Goal: Communication & Community: Answer question/provide support

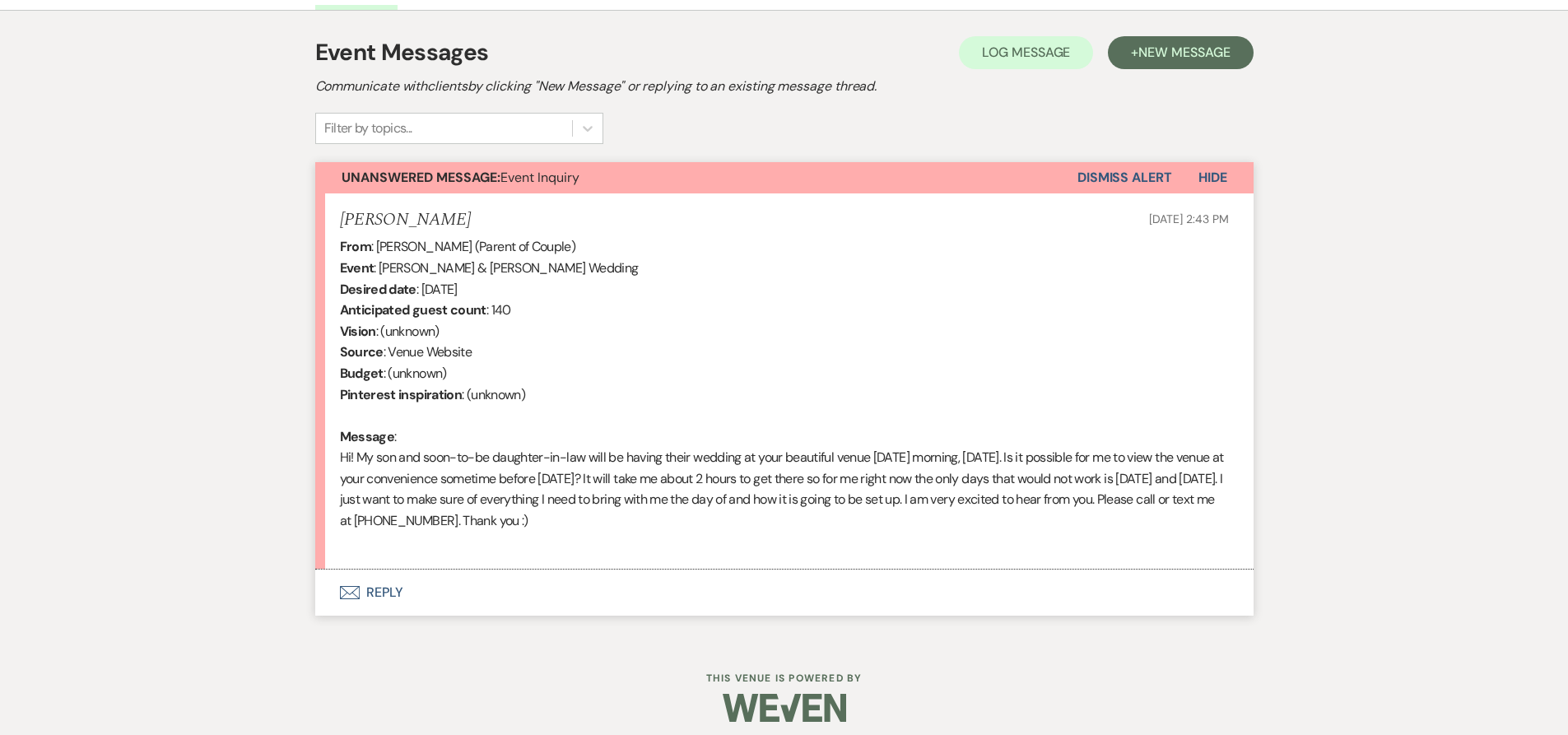
click at [399, 595] on button "Envelope Reply" at bounding box center [785, 593] width 939 height 46
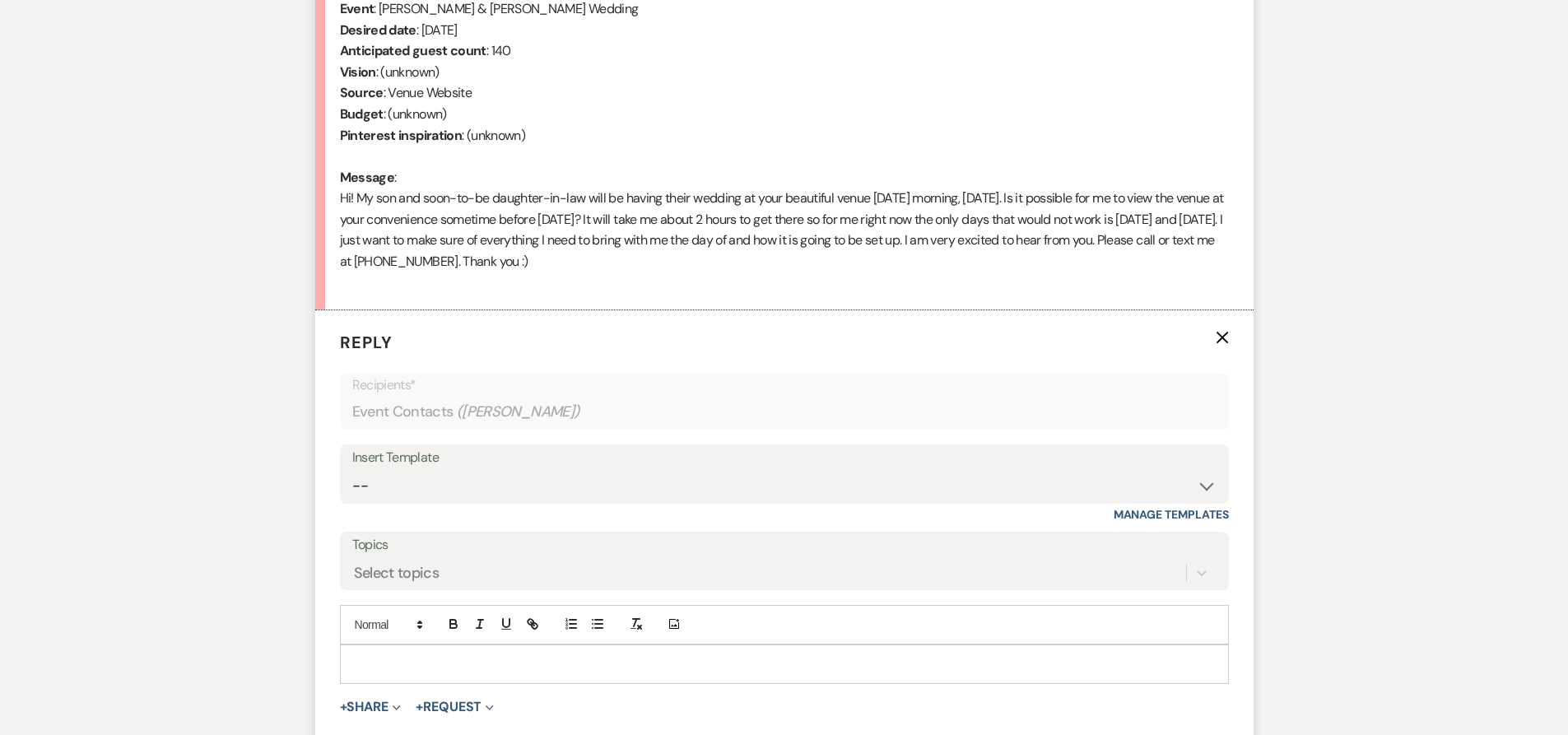
scroll to position [780, 0]
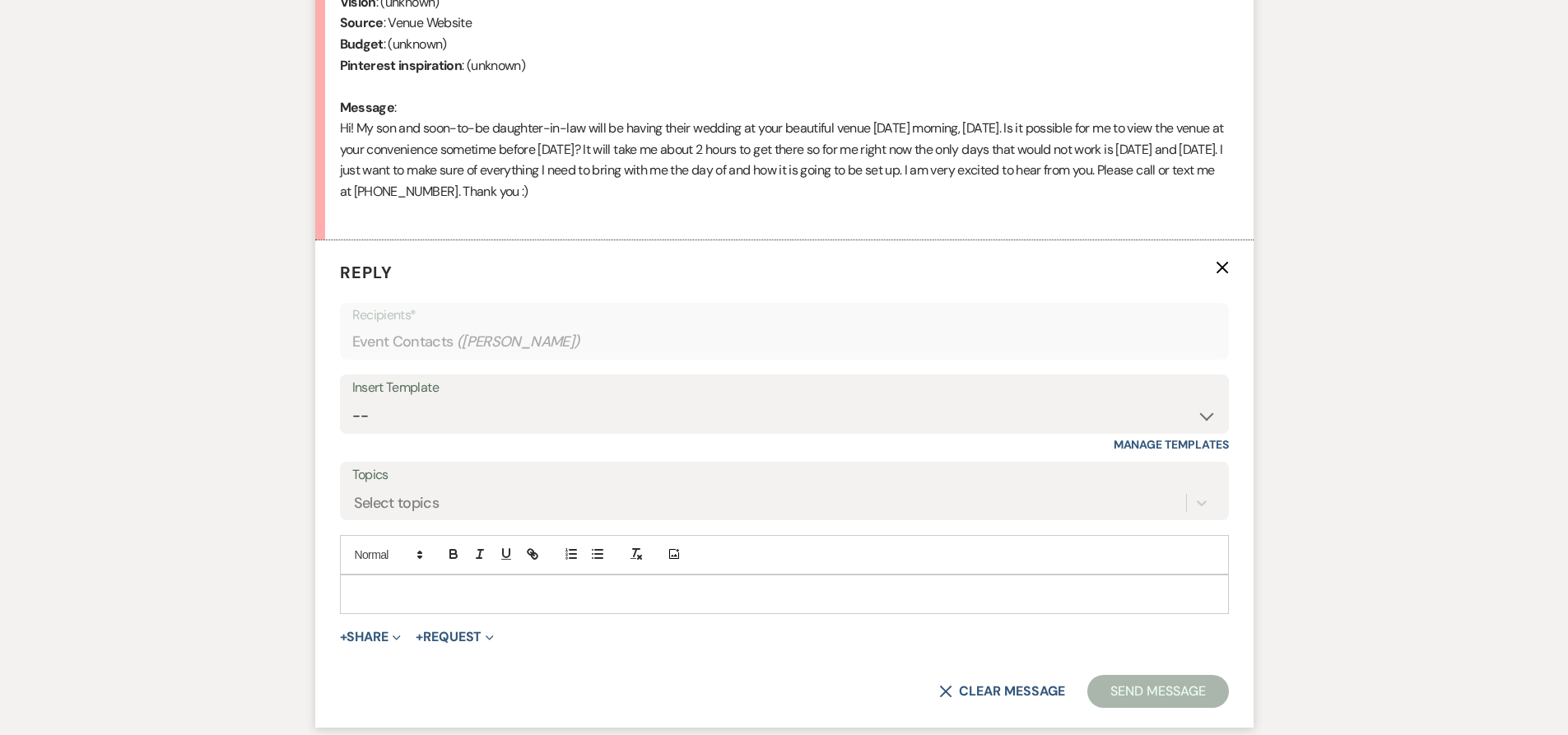
click at [380, 600] on p at bounding box center [785, 594] width 863 height 18
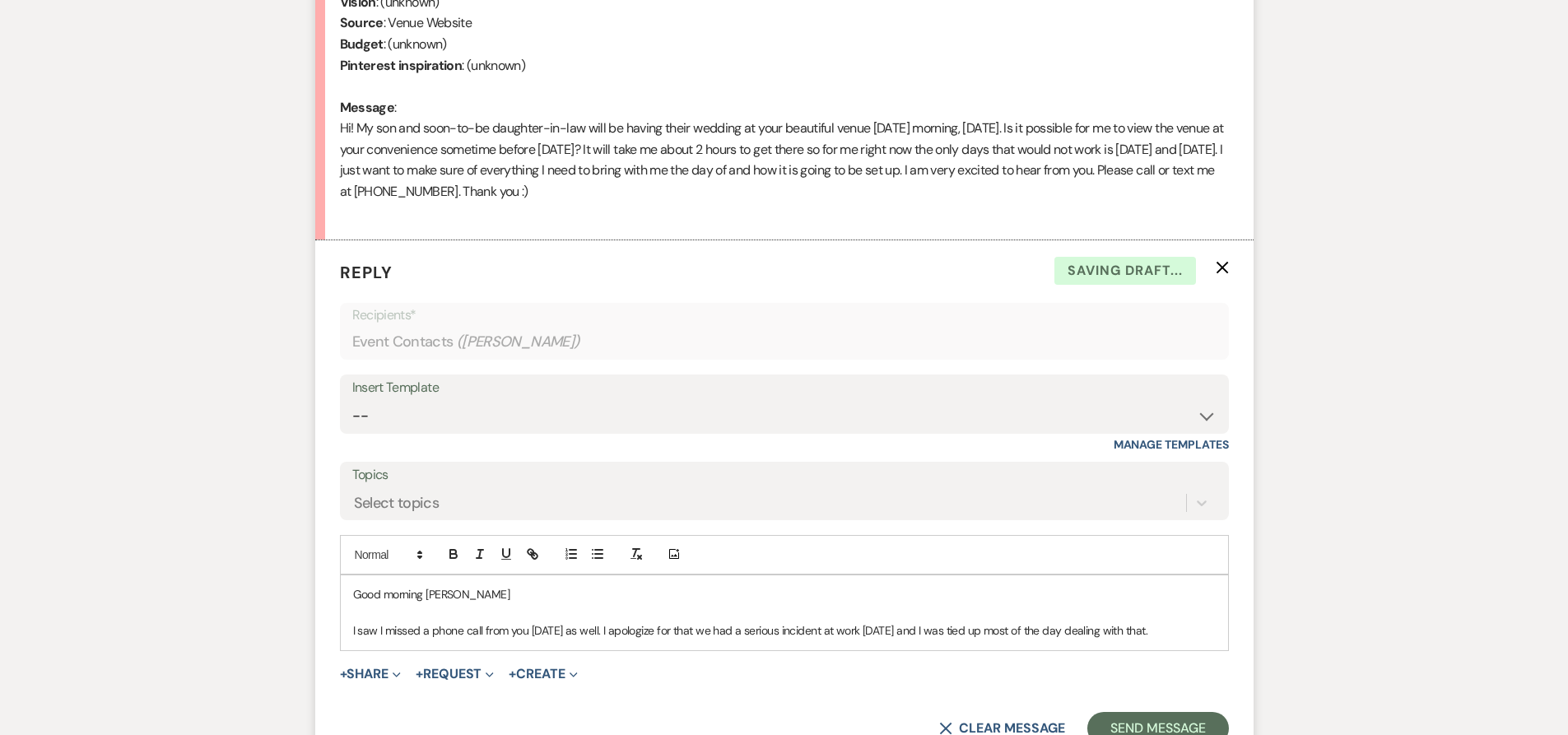
click at [873, 634] on p "I saw I missed a phone call from you [DATE] as well. I apologize for that we ha…" at bounding box center [785, 630] width 863 height 18
click at [874, 628] on p "I saw I missed a phone call from you [DATE] as well. I apologize for that we ha…" at bounding box center [785, 640] width 863 height 37
click at [486, 652] on p "I saw I missed a phone call from you [DATE] as well. I apologize for that we ha…" at bounding box center [785, 640] width 863 height 37
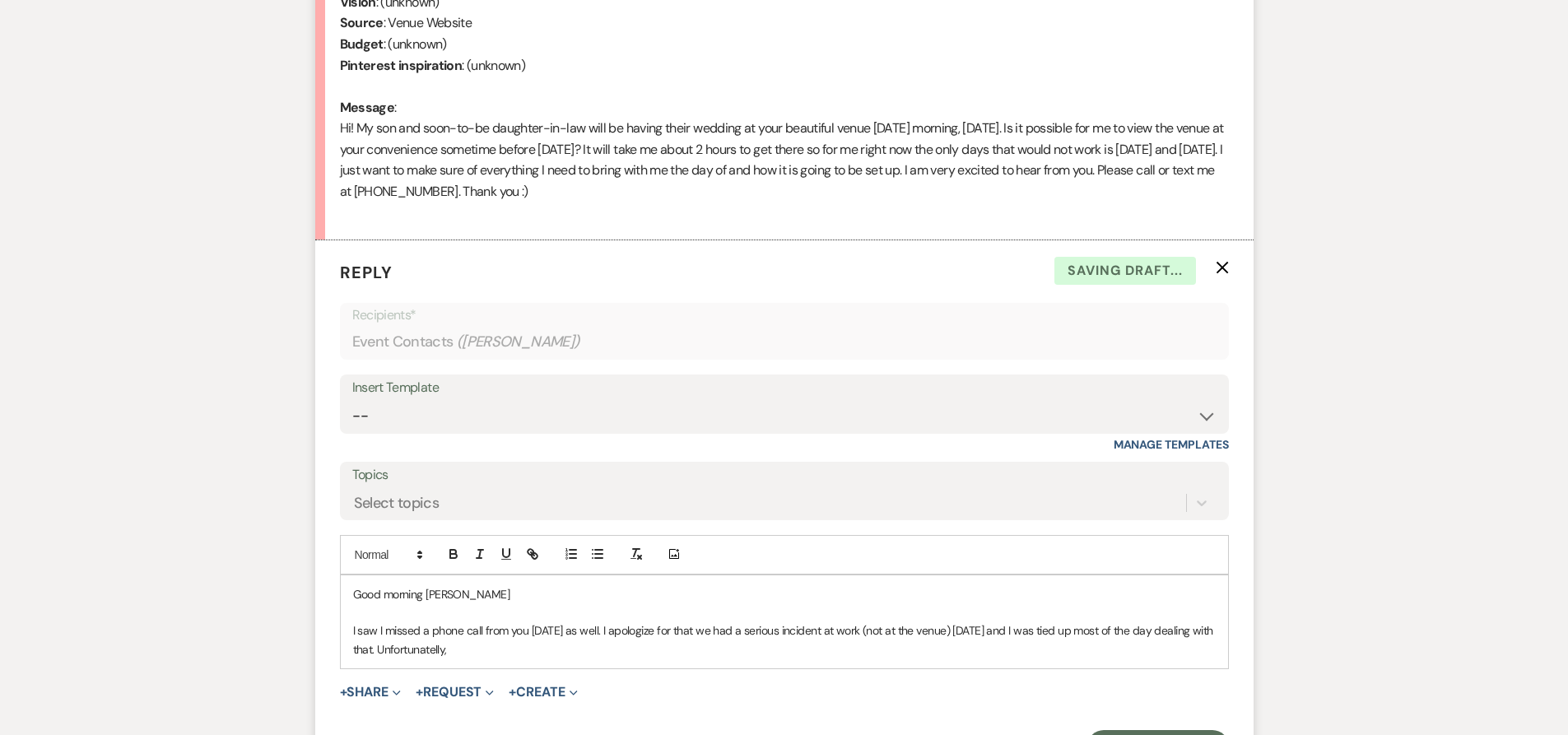
click at [478, 650] on p "I saw I missed a phone call from you [DATE] as well. I apologize for that we ha…" at bounding box center [785, 640] width 863 height 37
click at [534, 647] on p "I saw I missed a phone call from you [DATE] as well. I apologize for that we ha…" at bounding box center [785, 640] width 863 height 37
drag, startPoint x: 919, startPoint y: 653, endPoint x: 932, endPoint y: 644, distance: 15.8
click at [932, 644] on p "I saw I missed a phone call from you [DATE] as well. I apologize for that we ha…" at bounding box center [785, 640] width 863 height 37
drag, startPoint x: 932, startPoint y: 644, endPoint x: 921, endPoint y: 656, distance: 16.3
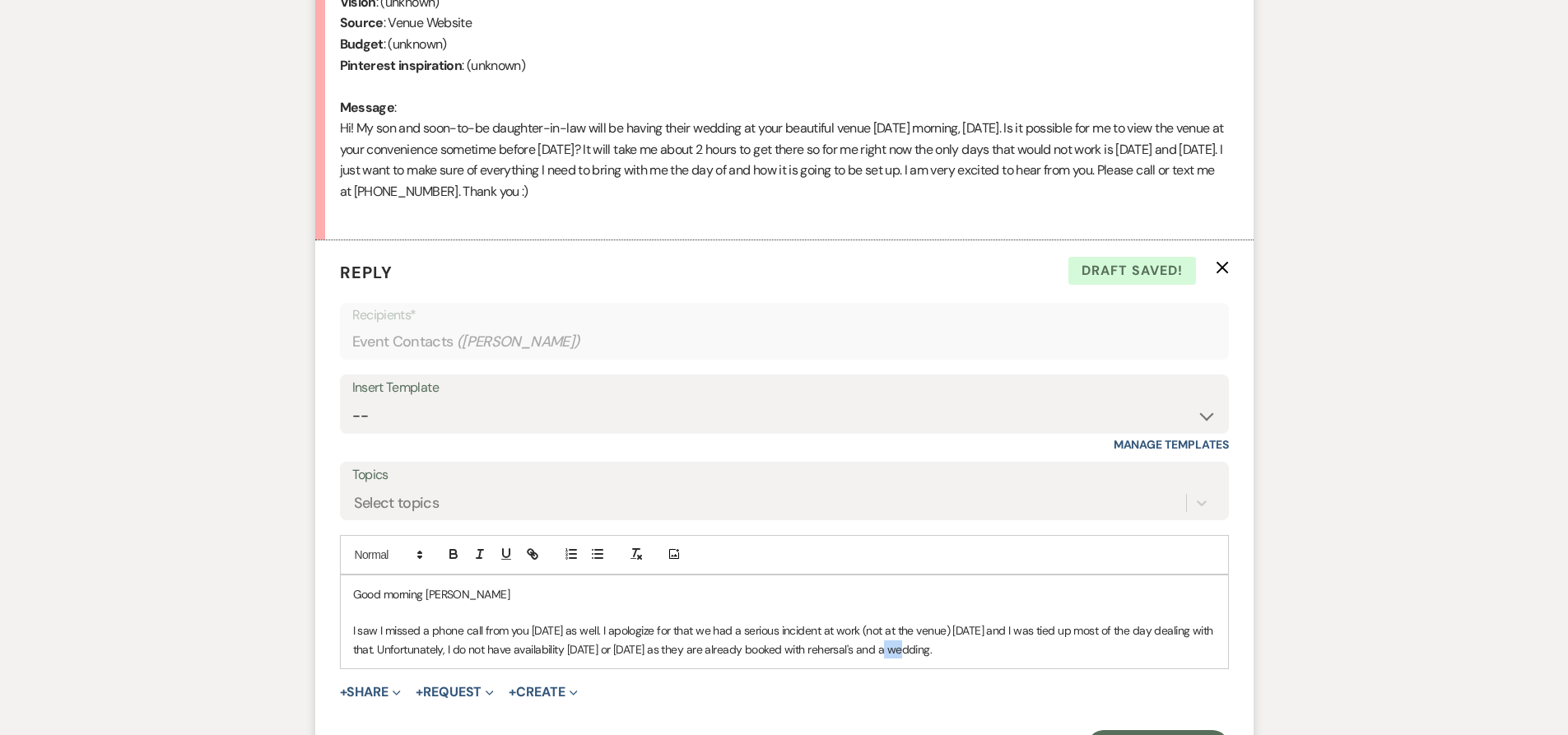
click at [921, 656] on p "I saw I missed a phone call from you [DATE] as well. I apologize for that we ha…" at bounding box center [785, 640] width 863 height 37
click at [1063, 652] on p "I saw I missed a phone call from you [DATE] as well. I apologize for that we ha…" at bounding box center [785, 640] width 863 height 37
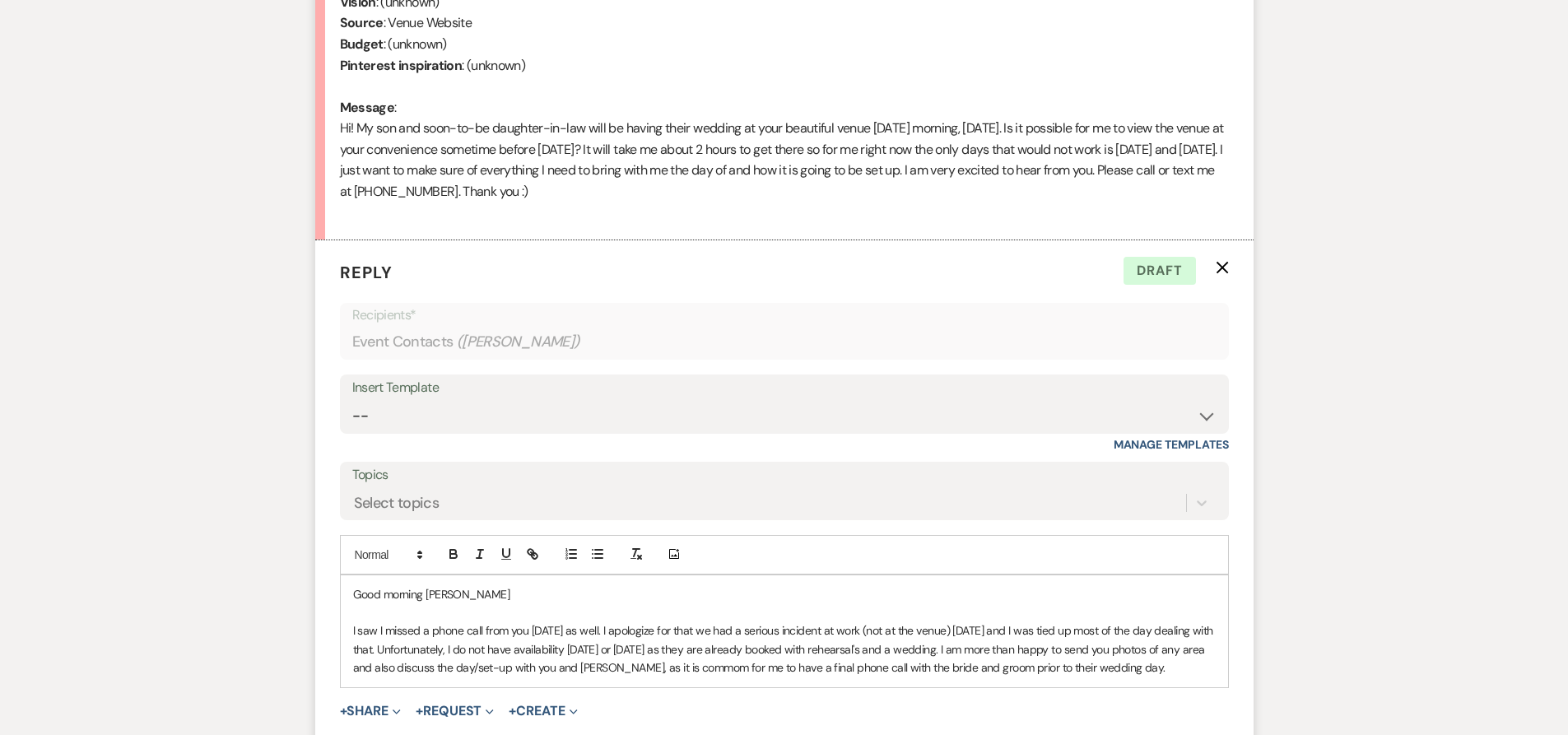
drag, startPoint x: 758, startPoint y: 669, endPoint x: 768, endPoint y: 674, distance: 11.2
click at [766, 674] on p "I saw I missed a phone call from you [DATE] as well. I apologize for that we ha…" at bounding box center [785, 649] width 863 height 55
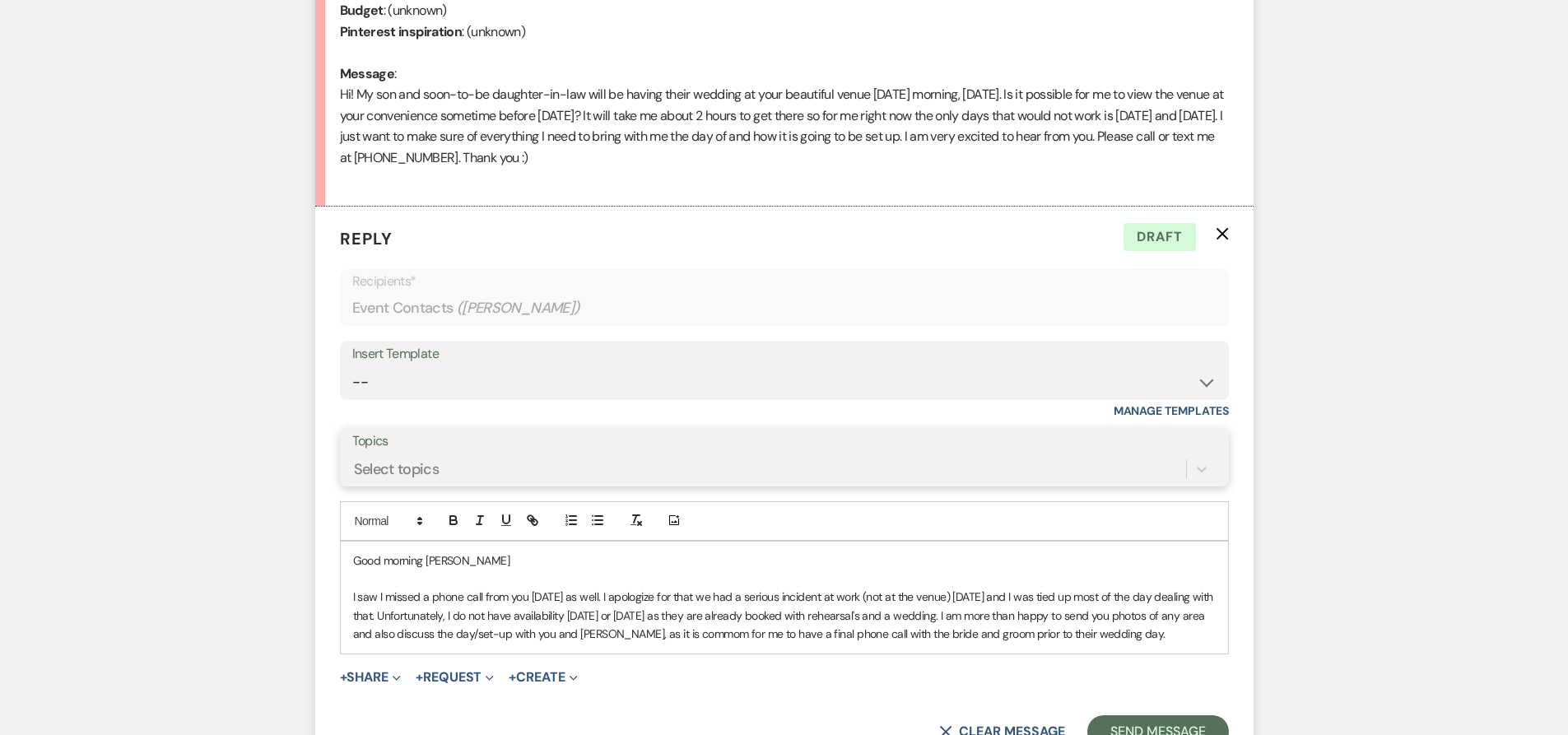
click at [1034, 485] on div "Select topics" at bounding box center [785, 469] width 865 height 31
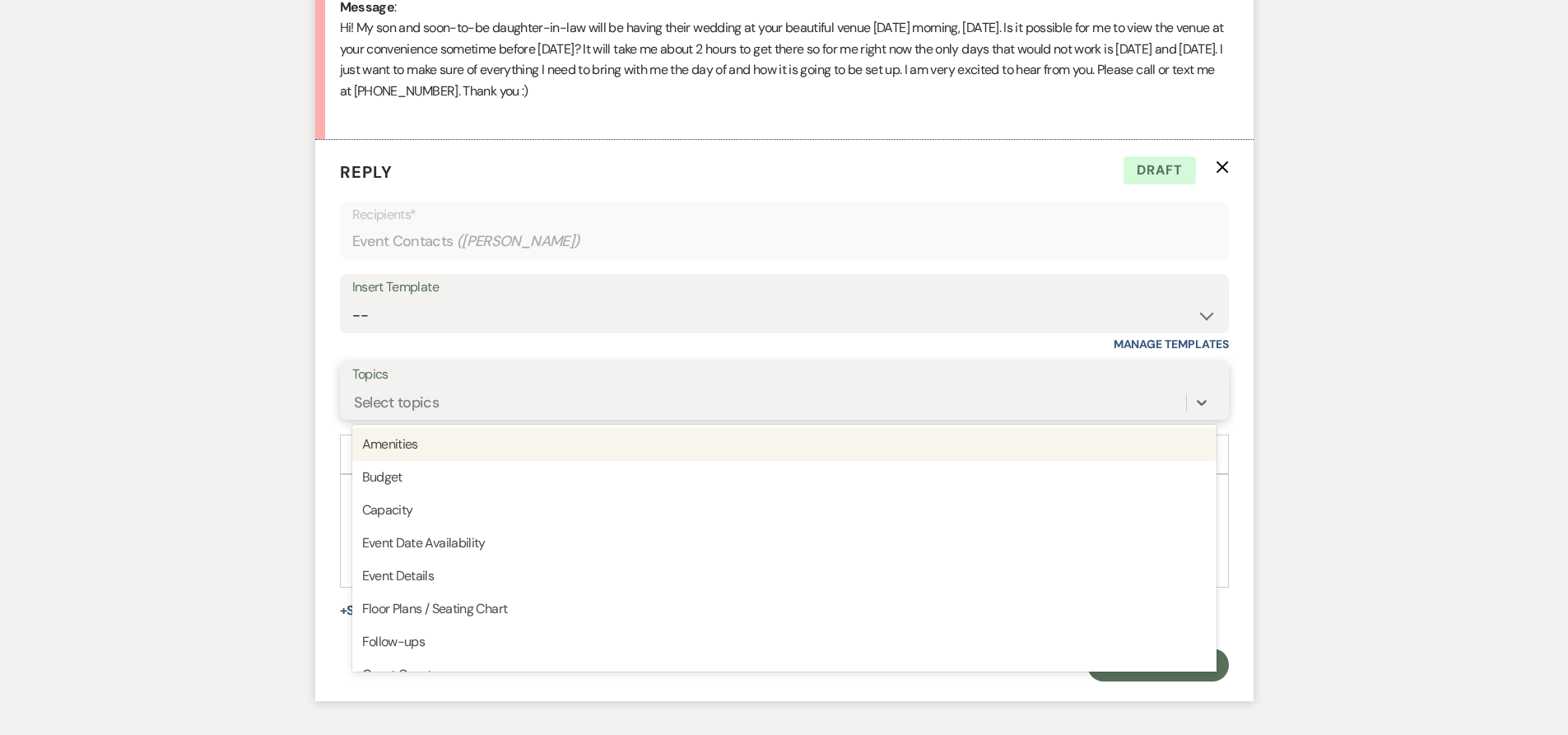
scroll to position [997, 0]
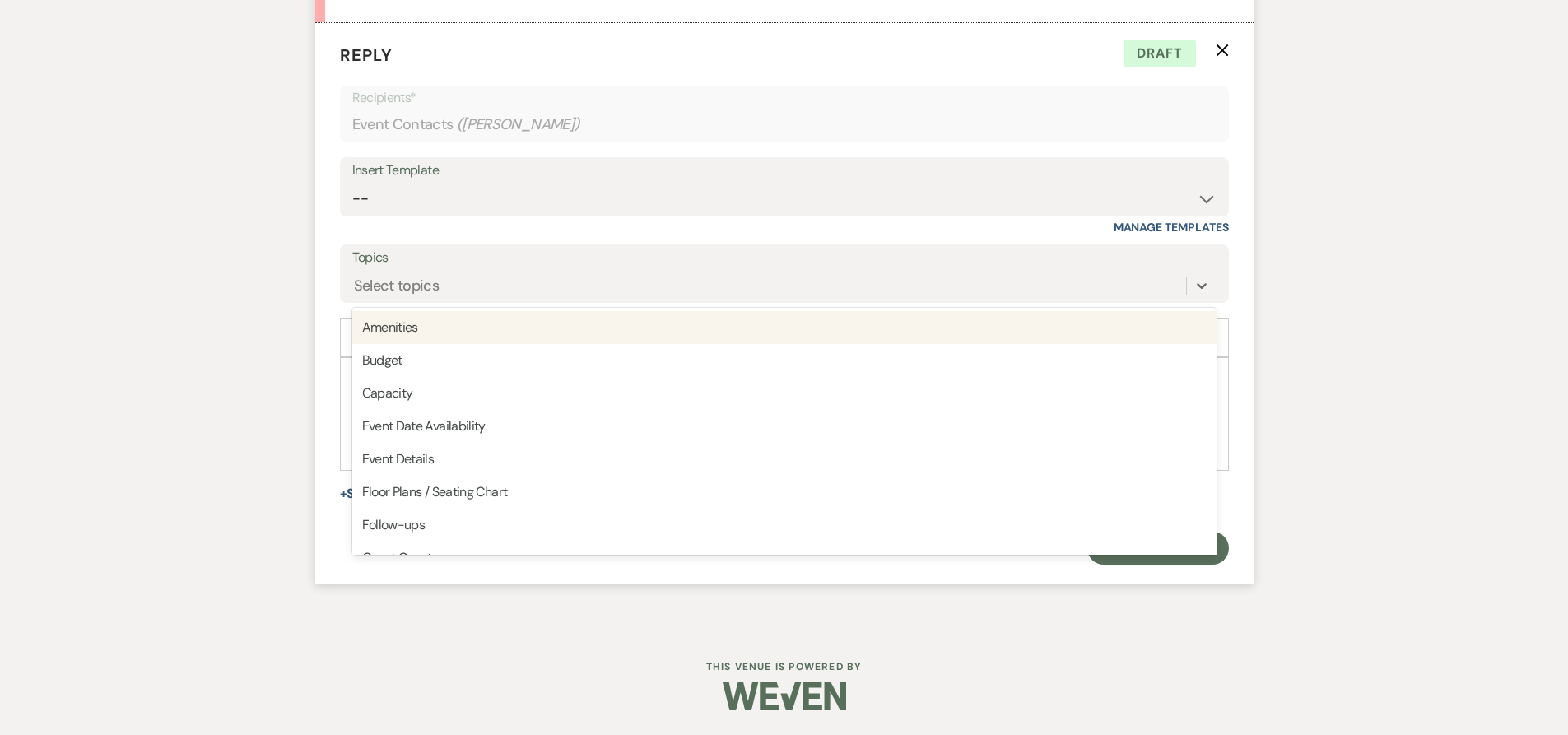
click at [691, 177] on div "Insert Template" at bounding box center [785, 171] width 865 height 24
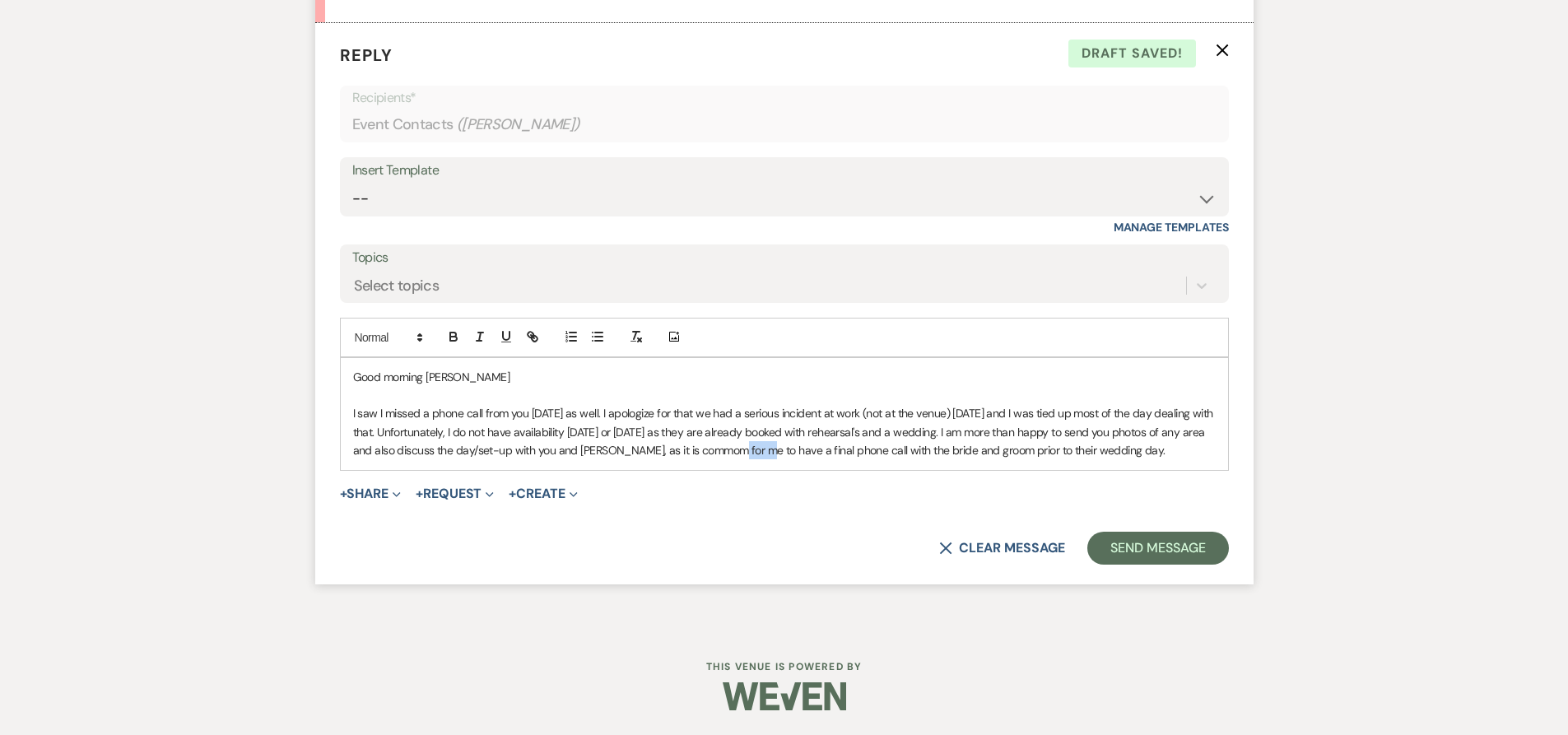
drag, startPoint x: 792, startPoint y: 451, endPoint x: 744, endPoint y: 450, distance: 48.0
click at [744, 451] on p "I saw I missed a phone call from you [DATE] as well. I apologize for that we ha…" at bounding box center [785, 432] width 863 height 55
click at [442, 459] on p "I saw I missed a phone call from you [DATE] as well. I apologize for that we ha…" at bounding box center [785, 432] width 863 height 55
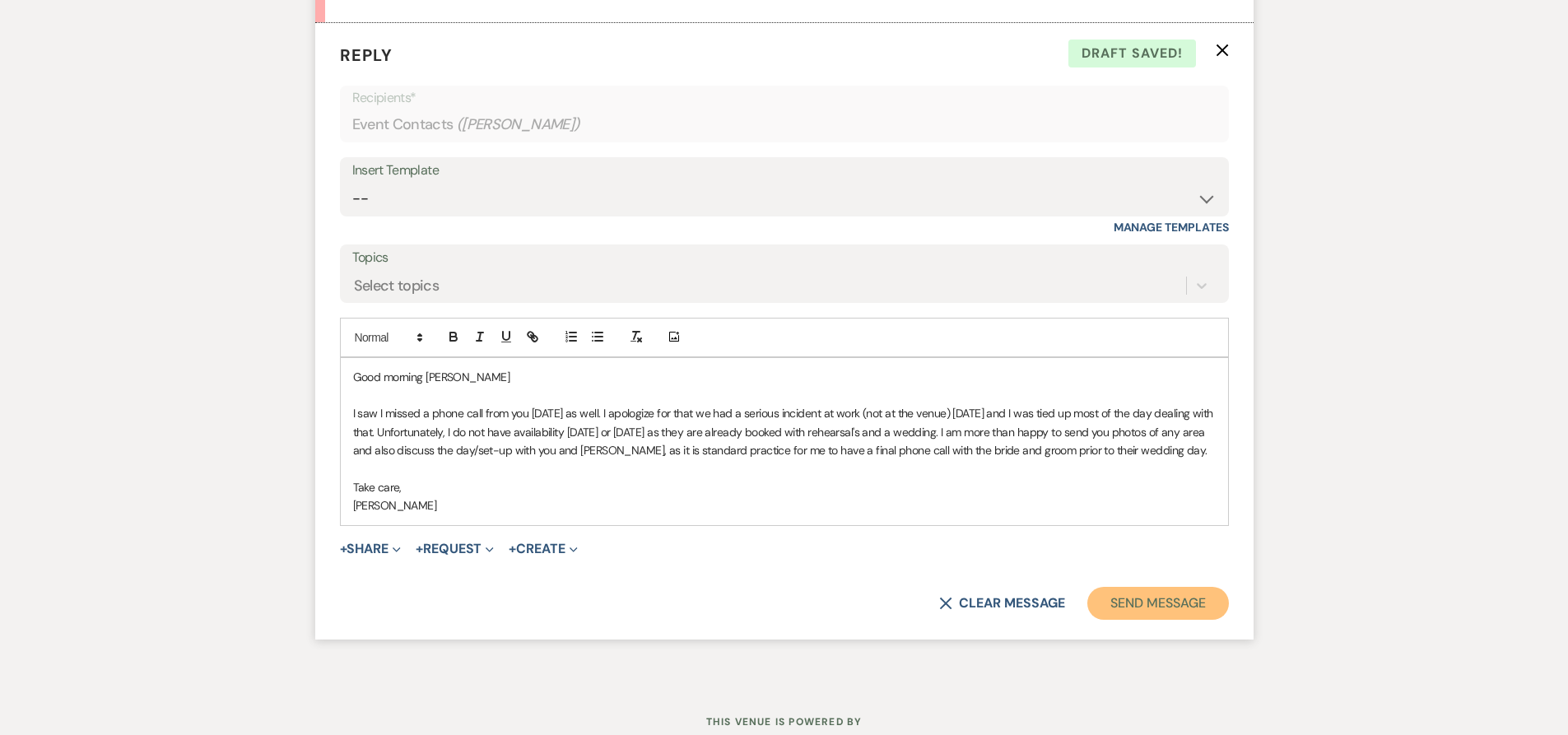
click at [1150, 613] on button "Send Message" at bounding box center [1158, 603] width 141 height 33
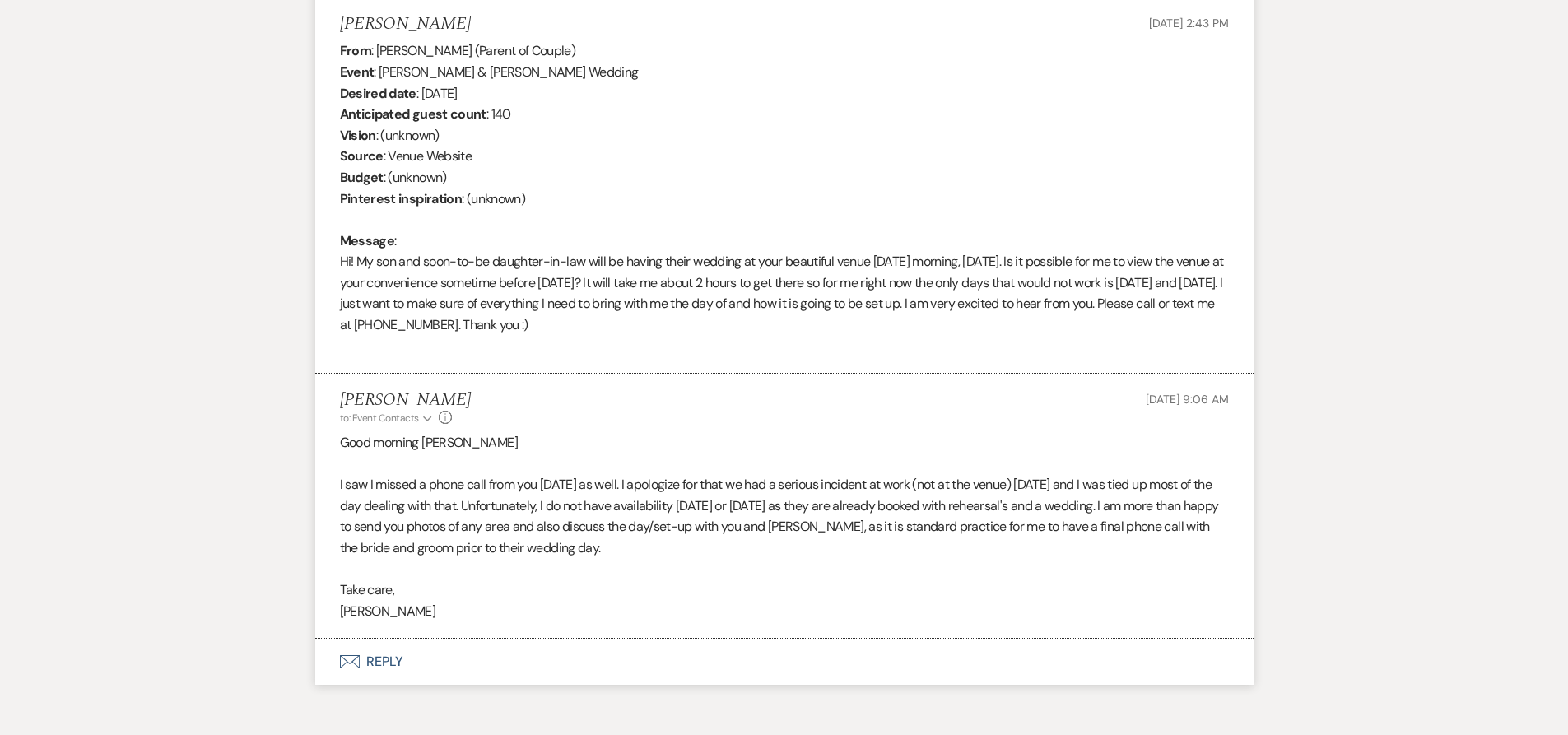
scroll to position [727, 0]
